Goal: Transaction & Acquisition: Purchase product/service

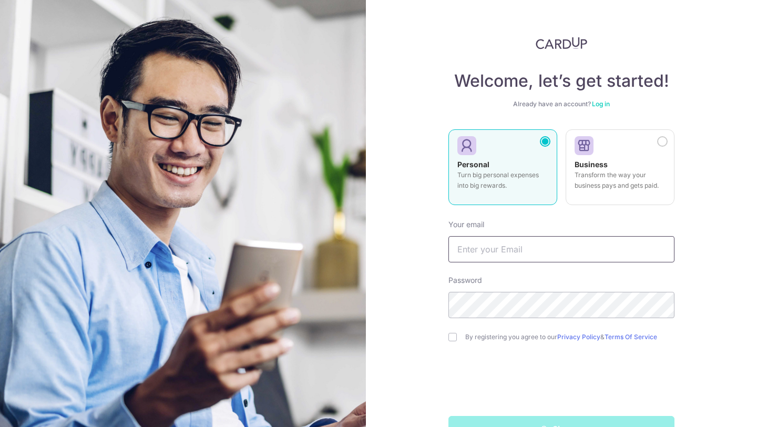
click at [525, 247] on input "text" at bounding box center [561, 249] width 226 height 26
type input "[EMAIL_ADDRESS][DOMAIN_NAME]"
click at [449, 333] on input "checkbox" at bounding box center [452, 337] width 8 height 8
checkbox input "true"
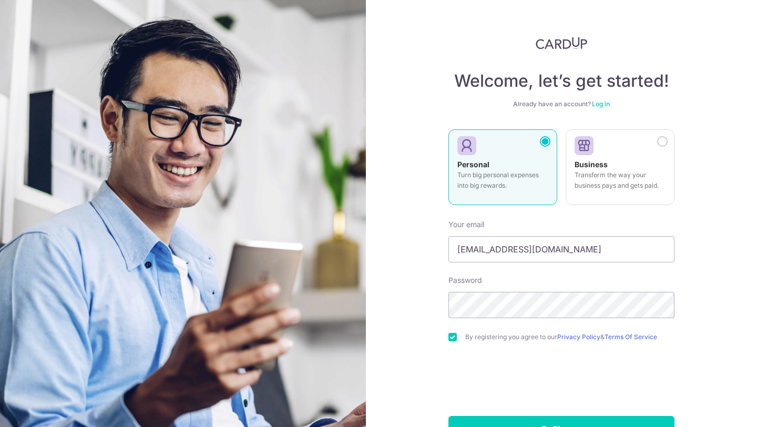
scroll to position [32, 0]
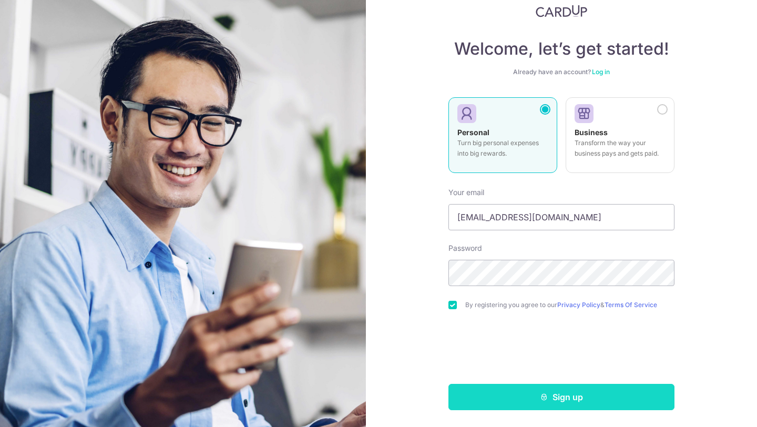
click at [497, 393] on button "Sign up" at bounding box center [561, 397] width 226 height 26
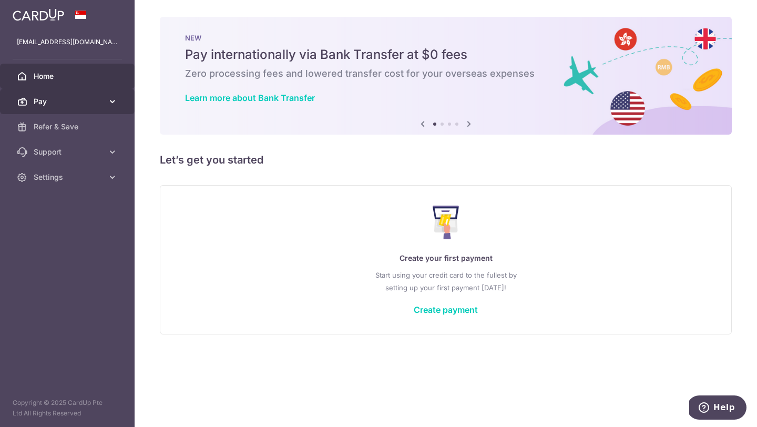
click at [87, 105] on span "Pay" at bounding box center [68, 101] width 69 height 11
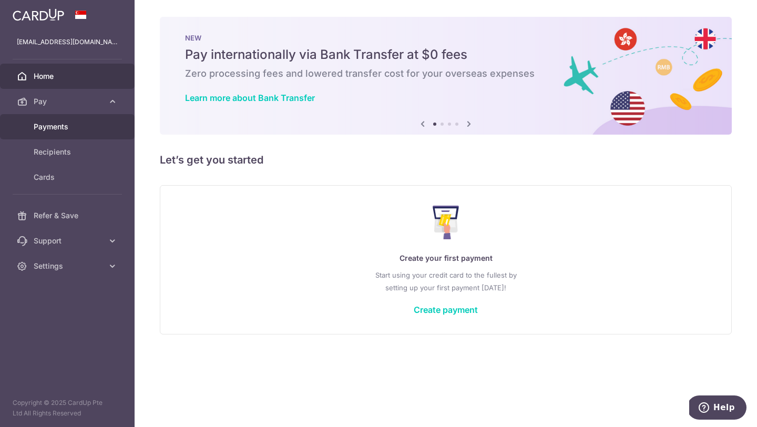
click at [71, 130] on span "Payments" at bounding box center [68, 126] width 69 height 11
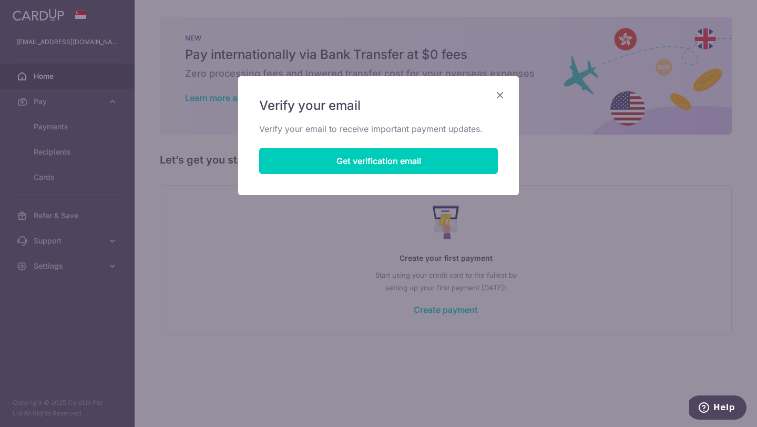
click at [499, 90] on icon "Close" at bounding box center [500, 94] width 13 height 13
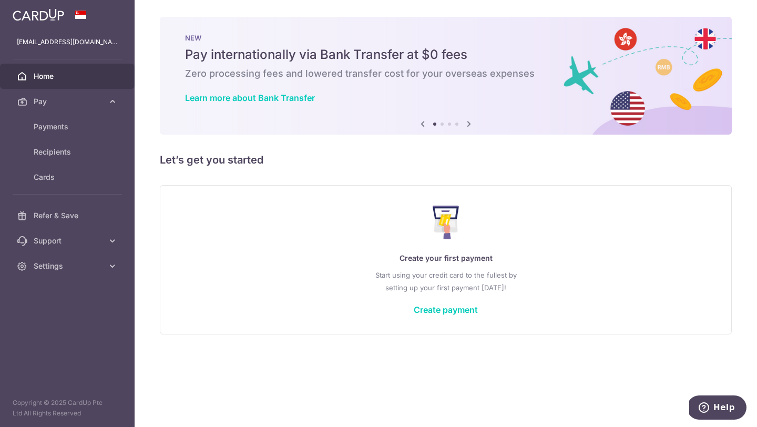
click at [342, 263] on p "Create your first payment" at bounding box center [445, 258] width 529 height 13
click at [449, 310] on link "Create payment" at bounding box center [446, 309] width 64 height 11
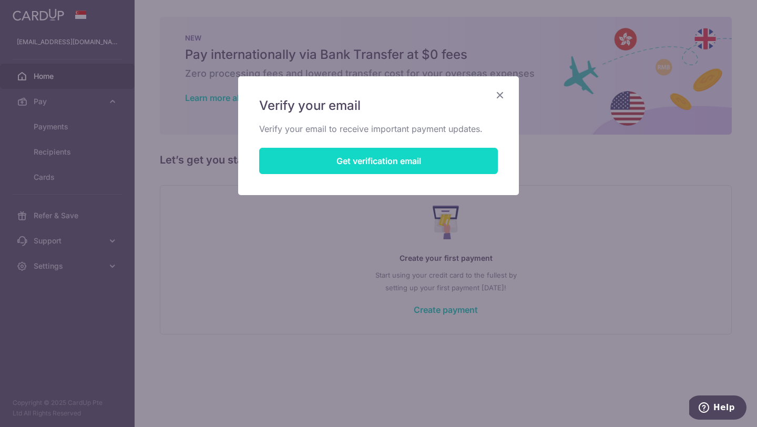
click at [358, 164] on button "Get verification email" at bounding box center [378, 161] width 239 height 26
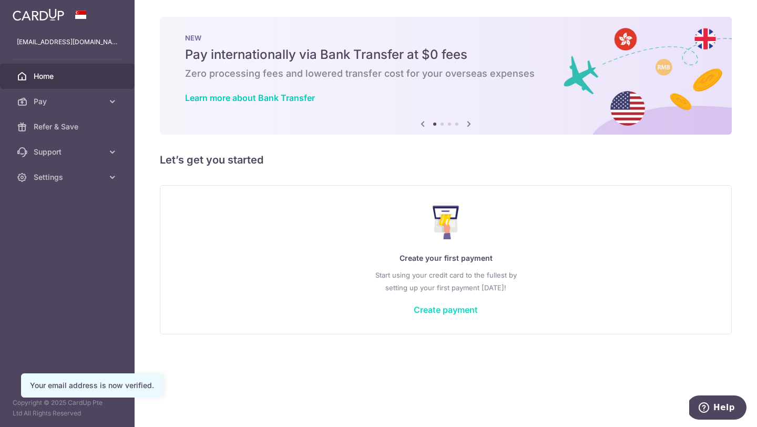
click at [451, 311] on link "Create payment" at bounding box center [446, 309] width 64 height 11
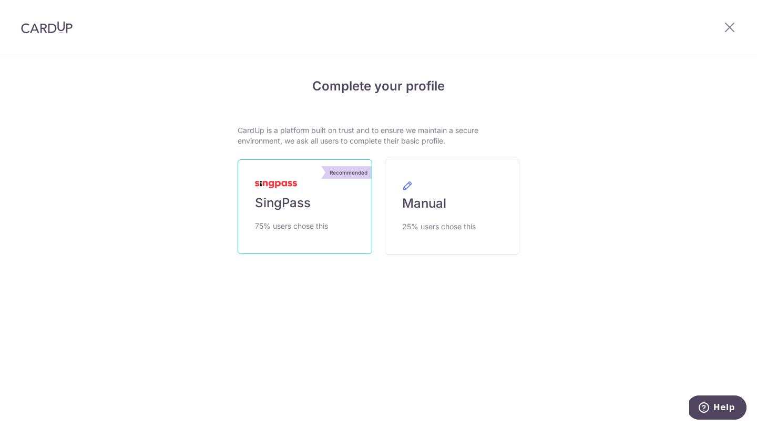
click at [327, 226] on span "75% users chose this" at bounding box center [291, 226] width 73 height 13
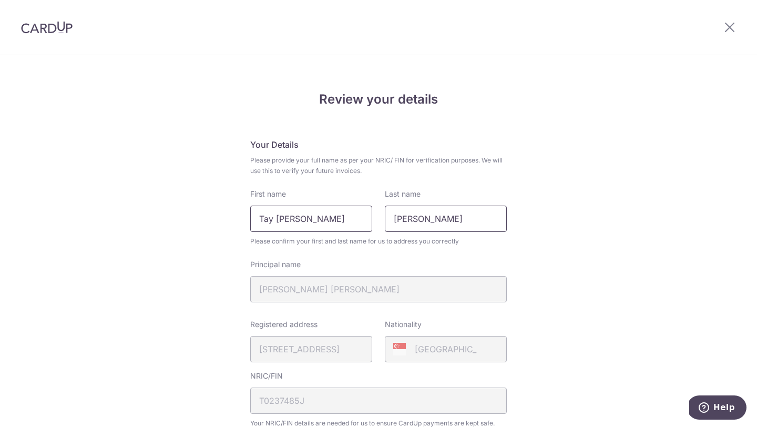
drag, startPoint x: 433, startPoint y: 222, endPoint x: 330, endPoint y: 208, distance: 104.0
click at [331, 209] on div "First name Tay Hao Cong Last name Bryan" at bounding box center [378, 210] width 269 height 43
type input "Tay"
drag, startPoint x: 308, startPoint y: 217, endPoint x: 244, endPoint y: 217, distance: 63.6
click at [244, 217] on div "First name Tay Hao Cong" at bounding box center [311, 210] width 135 height 43
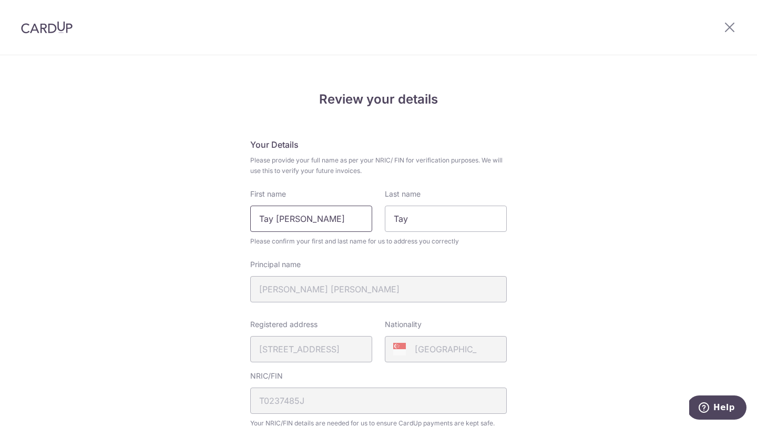
click at [271, 217] on input "Tay Hao Cong" at bounding box center [311, 219] width 122 height 26
drag, startPoint x: 274, startPoint y: 219, endPoint x: 252, endPoint y: 219, distance: 21.6
click at [252, 219] on input "Tay Hao Cong" at bounding box center [311, 219] width 122 height 26
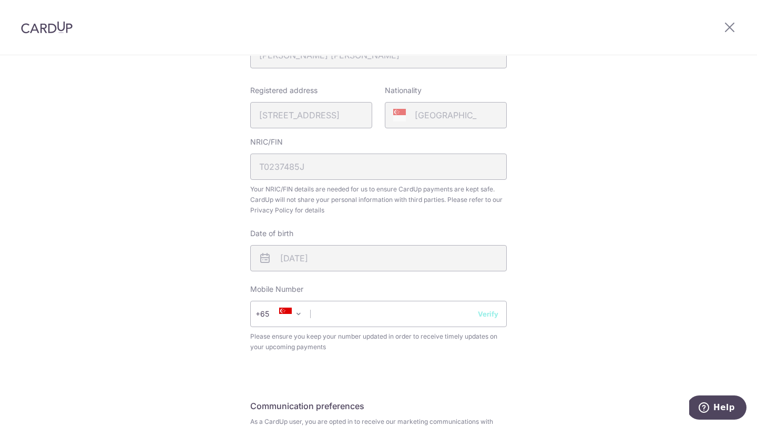
scroll to position [239, 0]
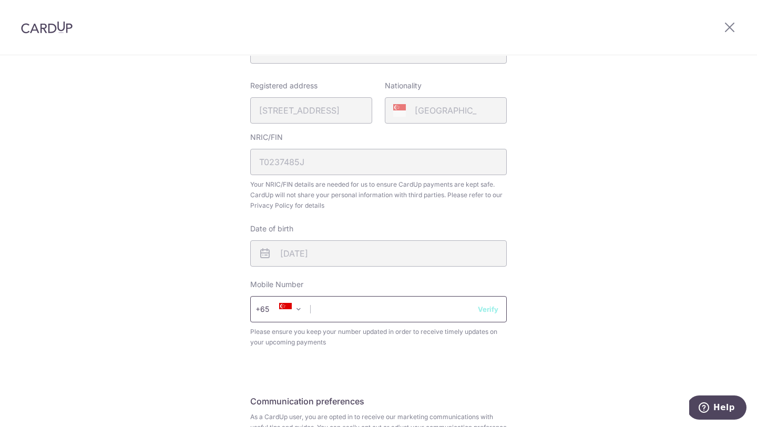
type input "Bryan Hao Cong"
click at [363, 304] on input "text" at bounding box center [378, 309] width 257 height 26
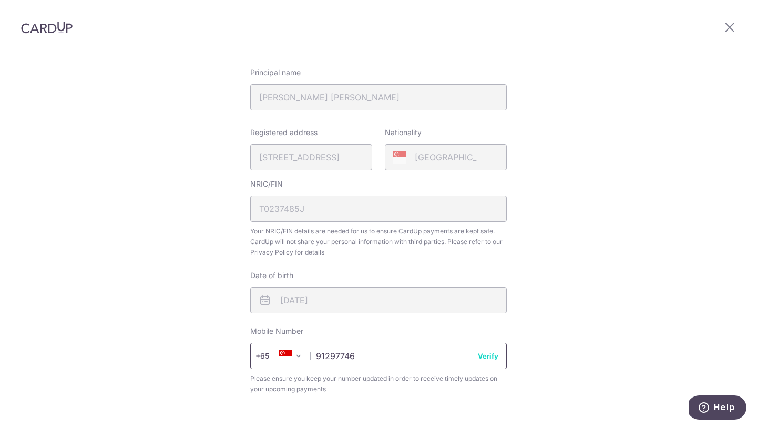
type input "91297746"
click at [491, 356] on button "Verify" at bounding box center [488, 356] width 21 height 11
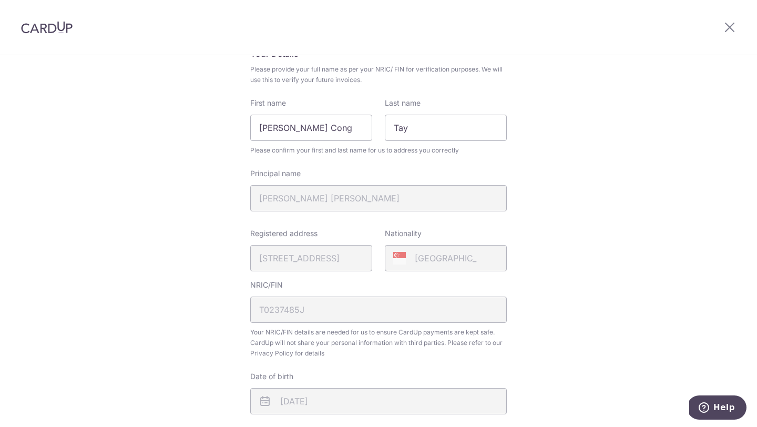
scroll to position [89, 0]
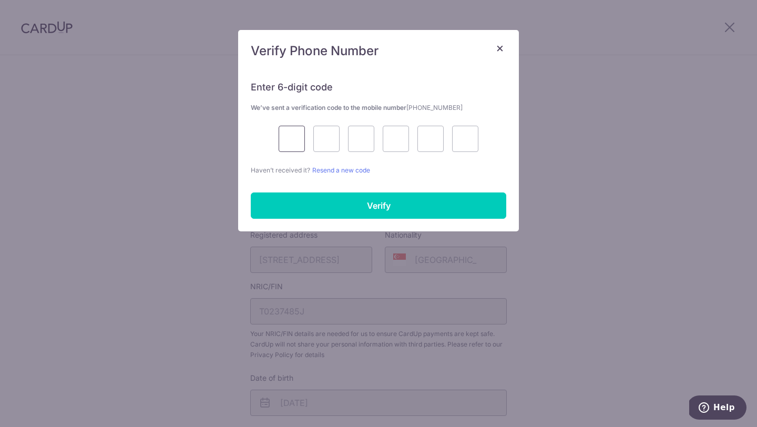
click at [291, 147] on input "text" at bounding box center [292, 139] width 26 height 26
type input "2"
type input "0"
type input "3"
type input "0"
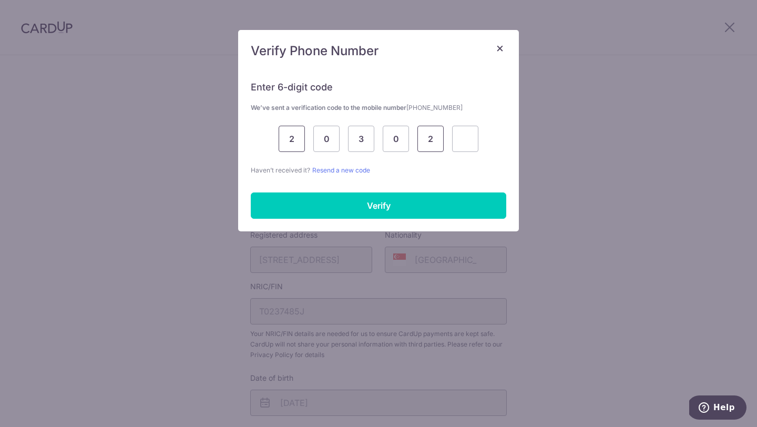
type input "2"
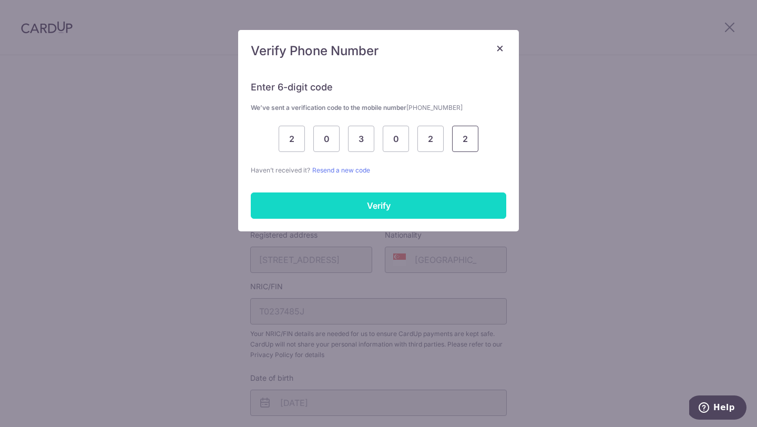
type input "2"
click at [303, 200] on input "Verify" at bounding box center [379, 205] width 256 height 26
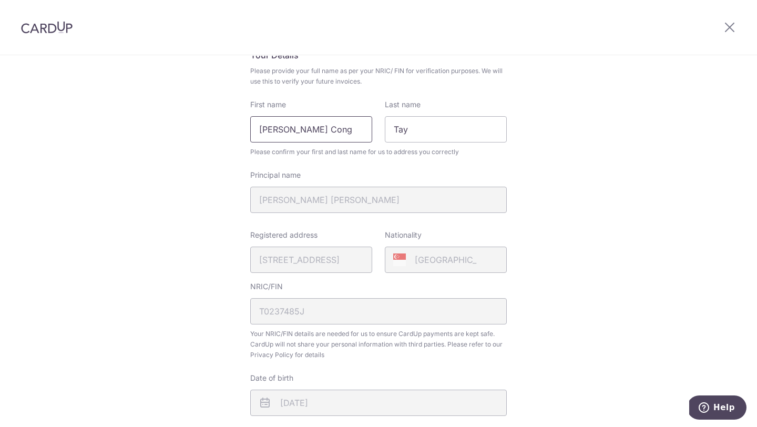
drag, startPoint x: 333, startPoint y: 130, endPoint x: 287, endPoint y: 131, distance: 46.8
click at [287, 131] on input "Bryan Hao Cong" at bounding box center [311, 129] width 122 height 26
click at [310, 163] on fieldset "Your Details Please provide your full name as per your NRIC/ FIN for verificati…" at bounding box center [378, 279] width 257 height 461
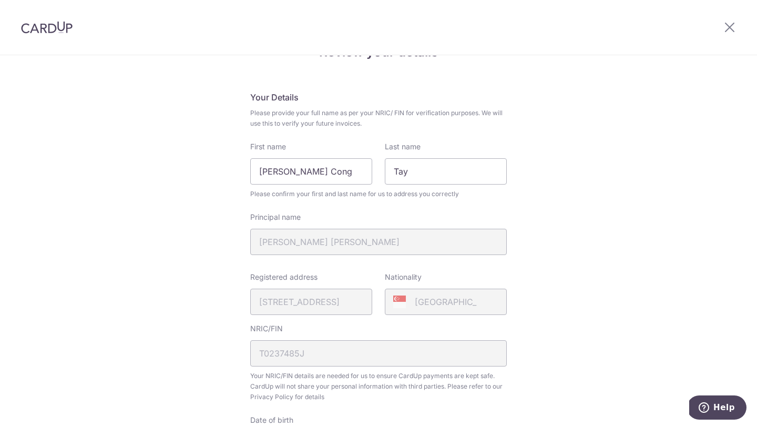
scroll to position [32, 0]
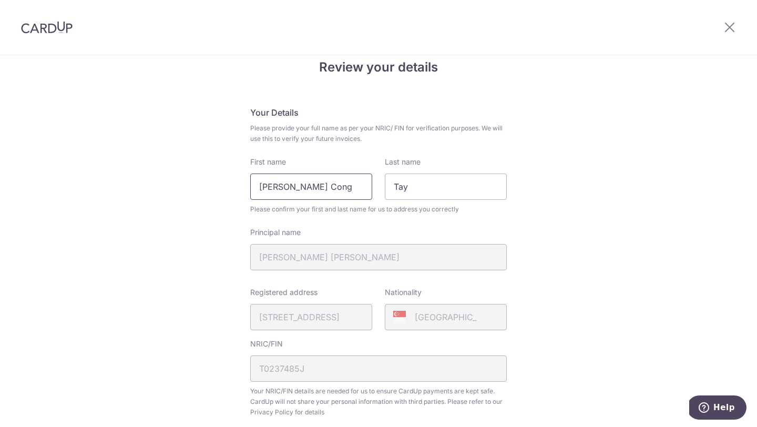
drag, startPoint x: 289, startPoint y: 189, endPoint x: 329, endPoint y: 186, distance: 40.7
click at [329, 186] on input "Bryan Hao Cong" at bounding box center [311, 187] width 122 height 26
type input "Bryan"
click at [276, 238] on div "Principal name BRYAN TAY HAO CONG" at bounding box center [378, 248] width 257 height 43
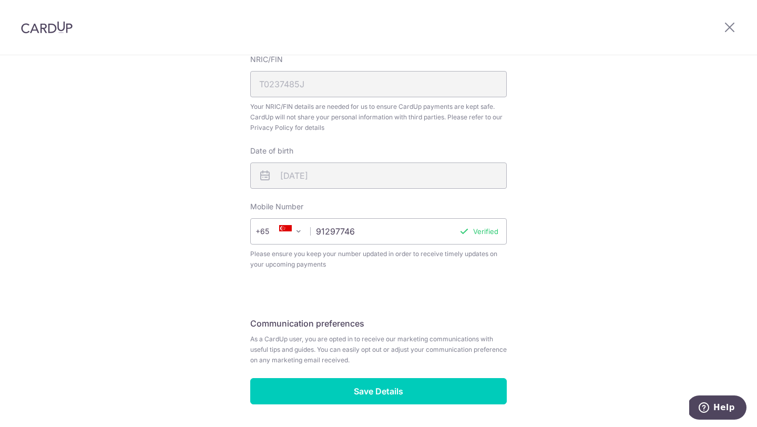
scroll to position [352, 0]
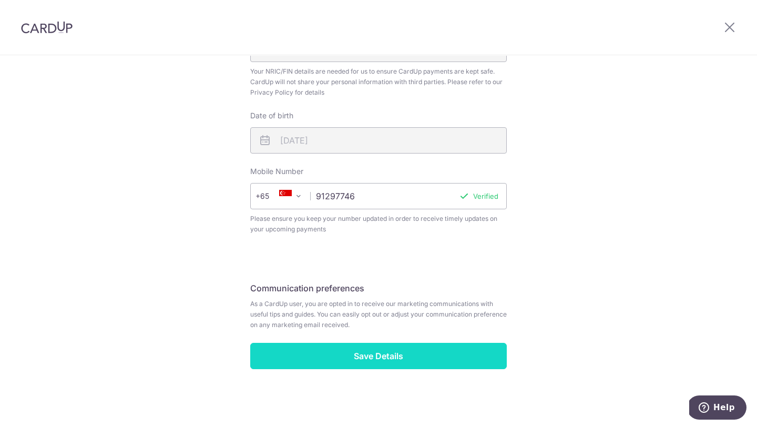
click at [361, 365] on input "Save Details" at bounding box center [378, 356] width 257 height 26
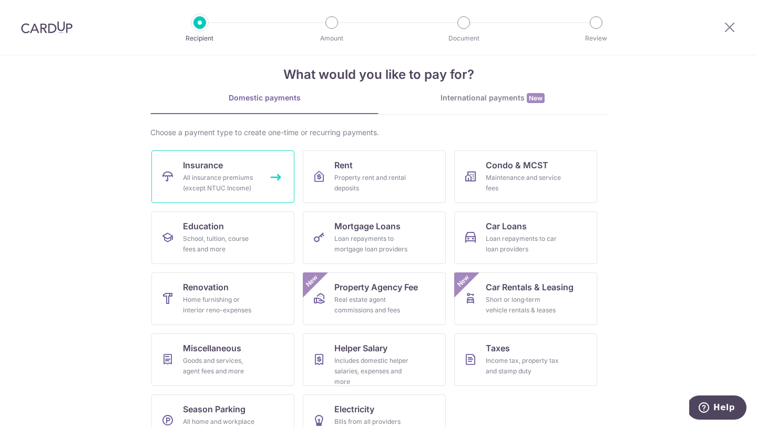
scroll to position [17, 0]
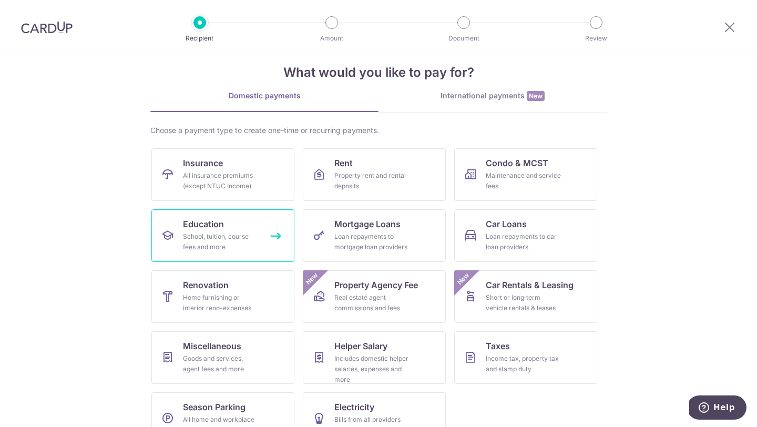
click at [258, 231] on link "Education School, tuition, course fees and more" at bounding box center [222, 235] width 143 height 53
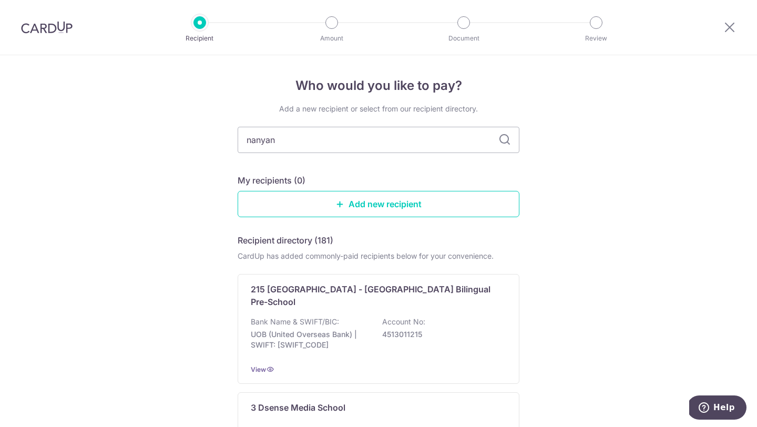
type input "nanyang"
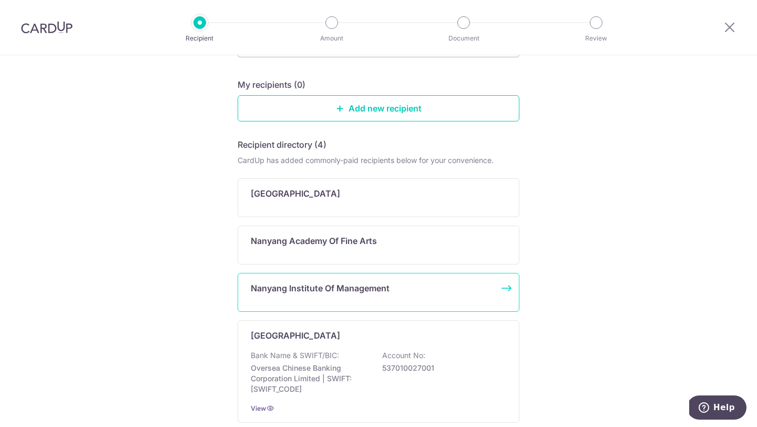
scroll to position [97, 0]
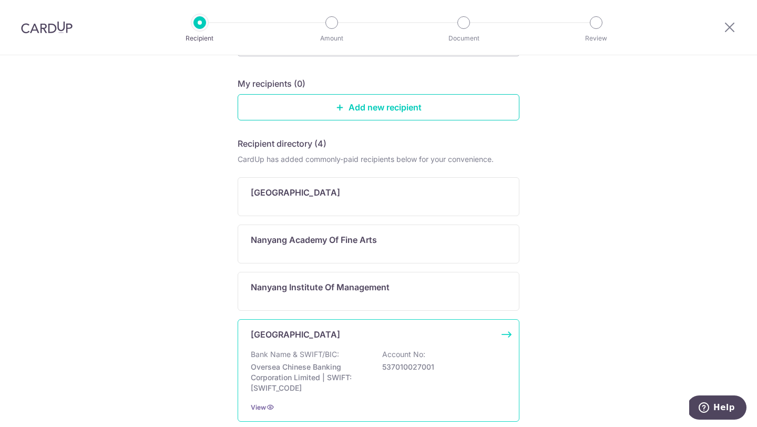
click at [287, 333] on p "Nanyang Technological University" at bounding box center [295, 334] width 89 height 13
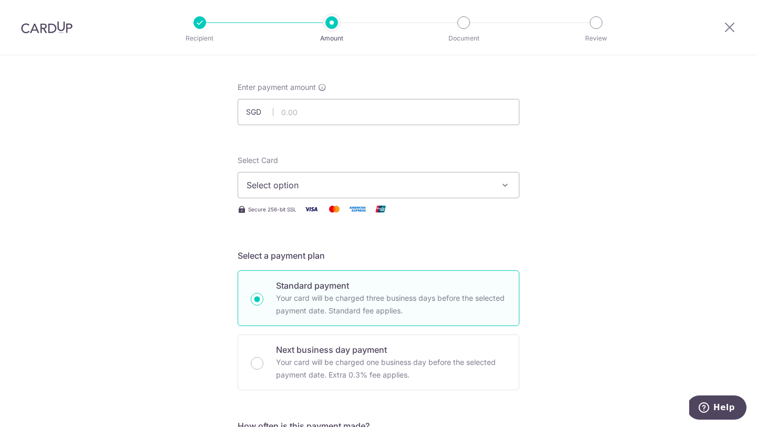
scroll to position [44, 0]
click at [328, 186] on span "Select option" at bounding box center [369, 183] width 245 height 13
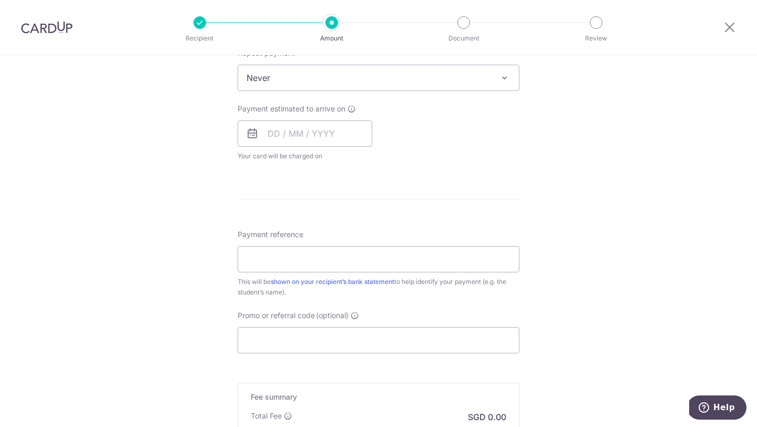
scroll to position [579, 0]
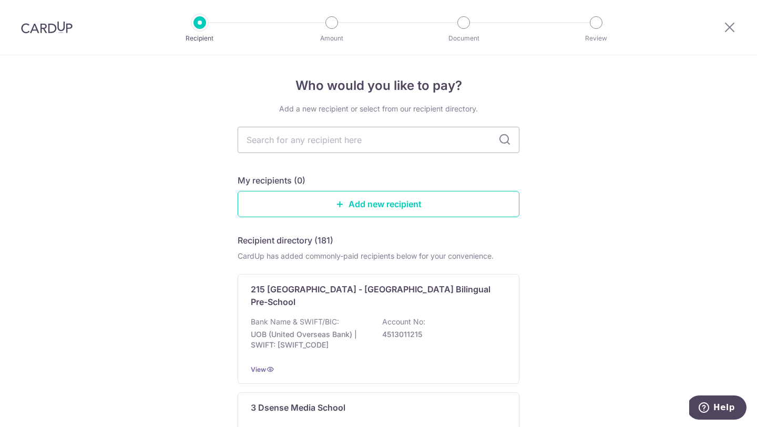
click at [40, 42] on div at bounding box center [47, 27] width 94 height 55
click at [59, 29] on img at bounding box center [47, 27] width 52 height 13
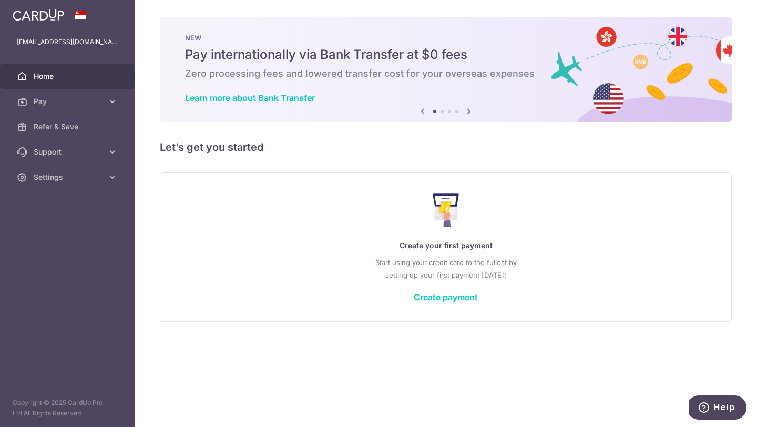
click at [423, 302] on div "Create your first payment Start using your credit card to the fullest by settin…" at bounding box center [446, 247] width 546 height 125
click at [440, 295] on link "Create payment" at bounding box center [446, 297] width 64 height 11
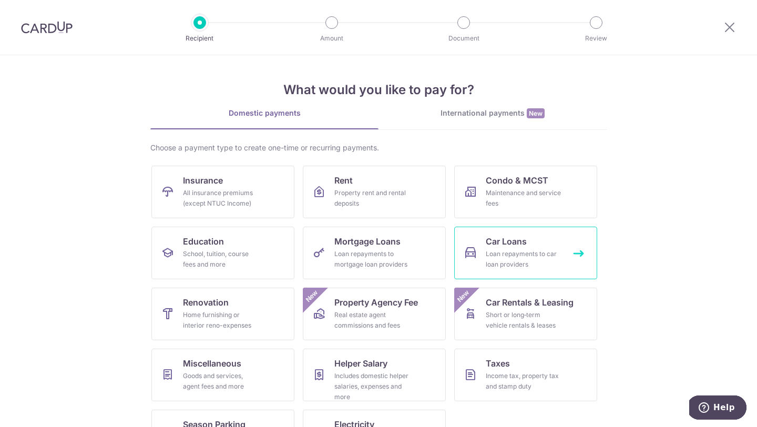
click at [567, 248] on link "Car Loans Loan repayments to car loan providers" at bounding box center [525, 253] width 143 height 53
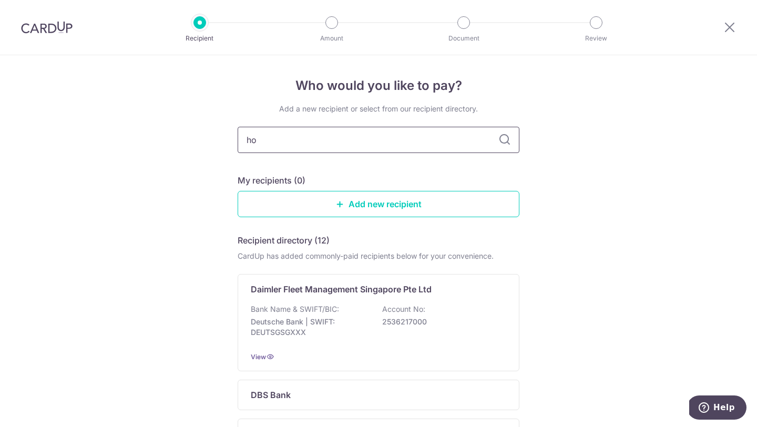
type input "h"
click at [412, 203] on link "Add new recipient" at bounding box center [379, 204] width 282 height 26
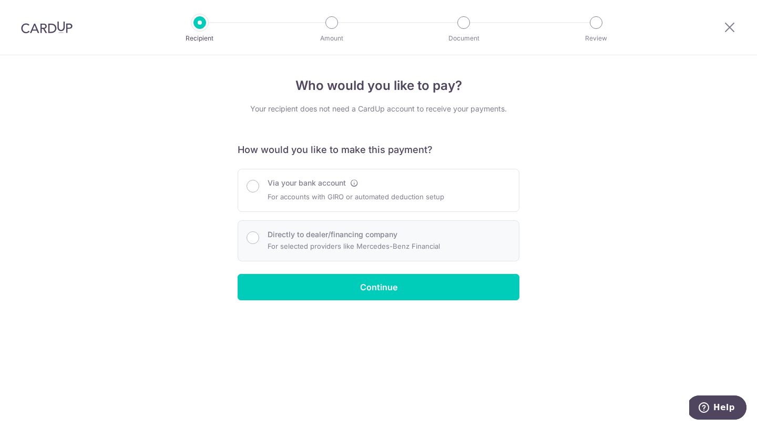
click at [329, 248] on p "For selected providers like Mercedes-Benz Financial" at bounding box center [354, 246] width 172 height 13
radio input "true"
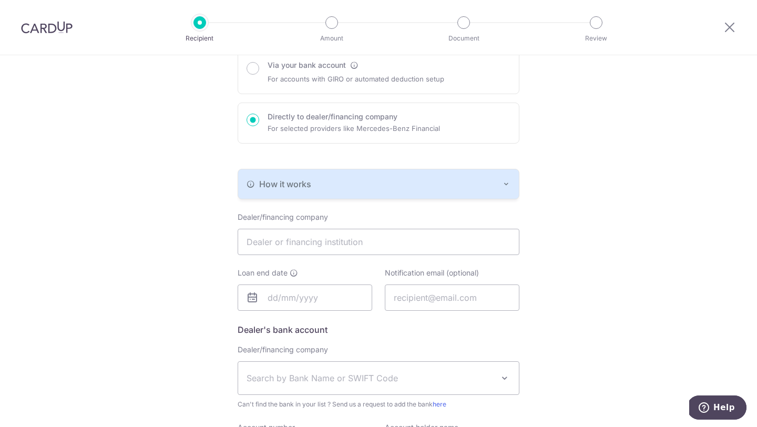
scroll to position [119, 0]
click at [364, 240] on input "text" at bounding box center [379, 241] width 282 height 26
type input "j"
type input "hong"
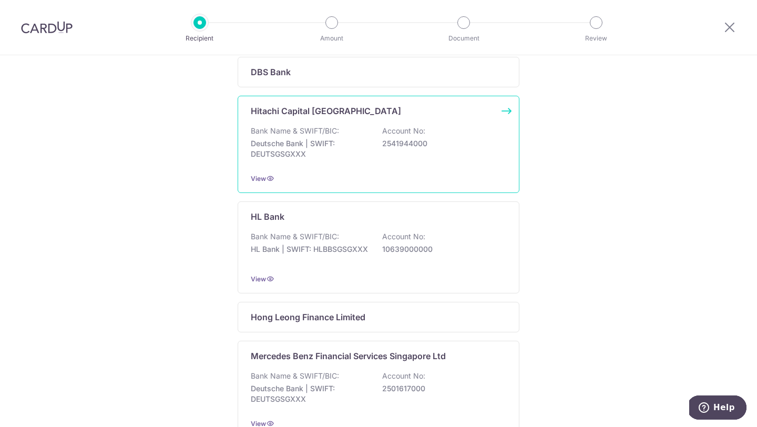
scroll to position [328, 0]
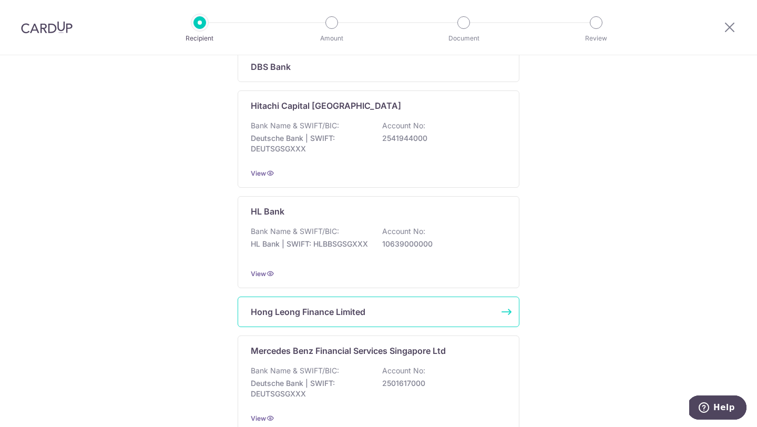
click at [301, 325] on div "Hong Leong Finance Limited" at bounding box center [379, 312] width 282 height 30
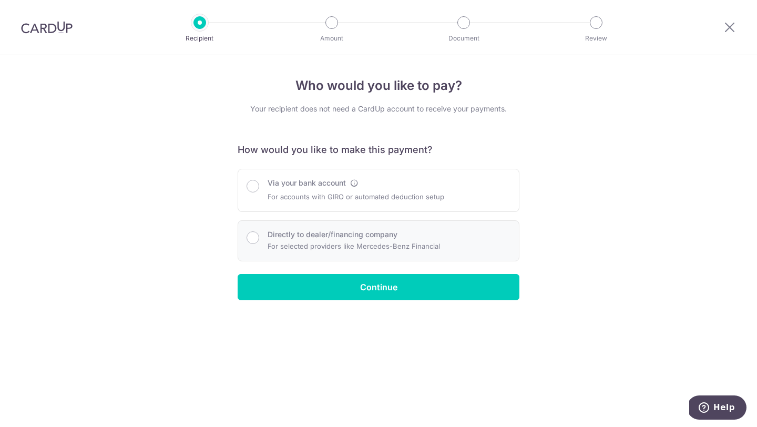
click at [305, 243] on p "For selected providers like Mercedes-Benz Financial" at bounding box center [354, 246] width 172 height 13
radio input "true"
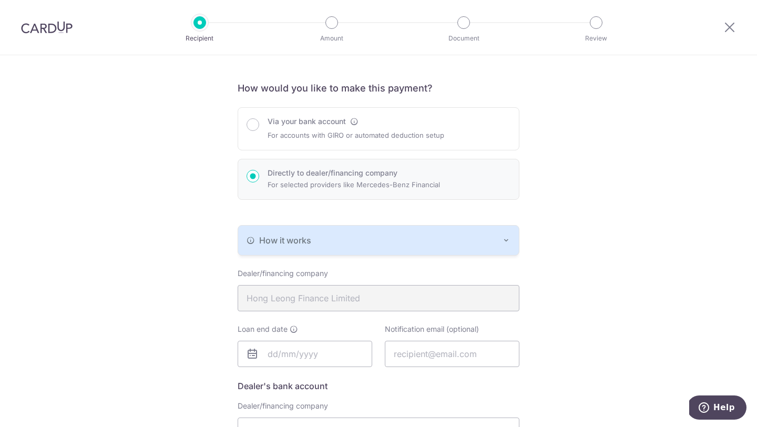
scroll to position [60, 0]
click at [281, 126] on label "Via your bank account" at bounding box center [307, 122] width 78 height 11
click at [259, 126] on input "Via your bank account" at bounding box center [253, 125] width 13 height 13
radio input "true"
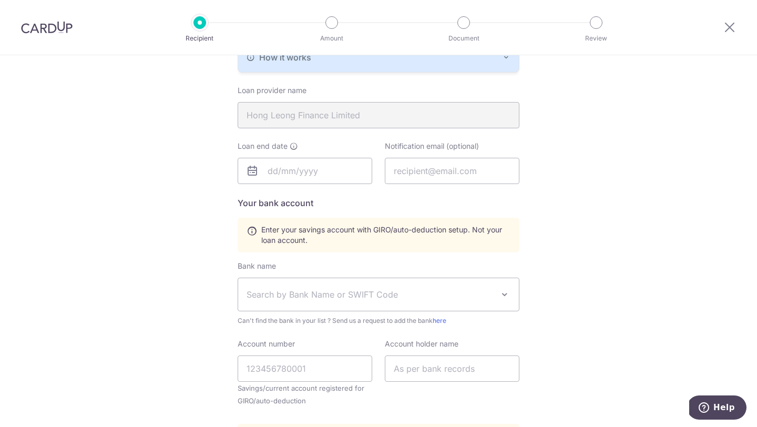
scroll to position [246, 0]
